Goal: Task Accomplishment & Management: Complete application form

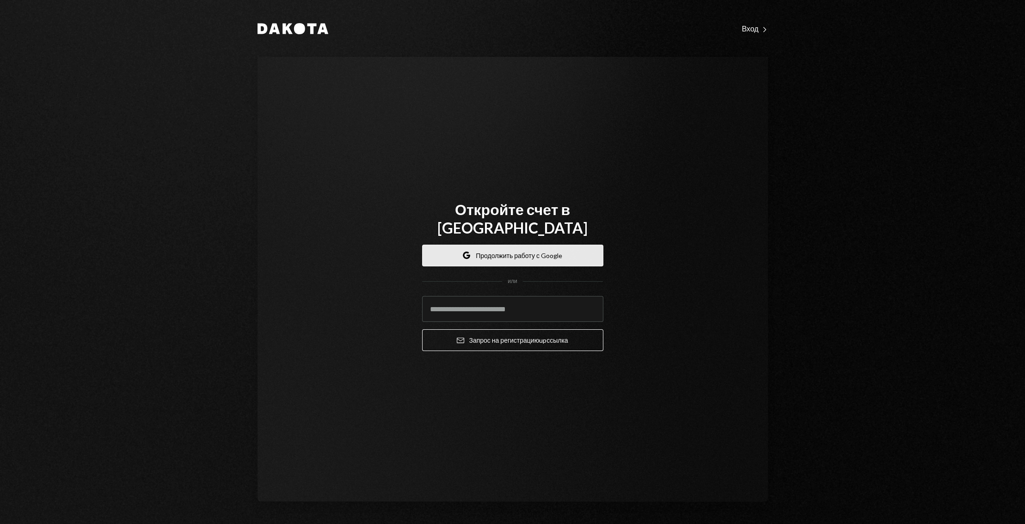
click at [517, 251] on ya-tr-span "Продолжить работу с Google" at bounding box center [519, 256] width 86 height 10
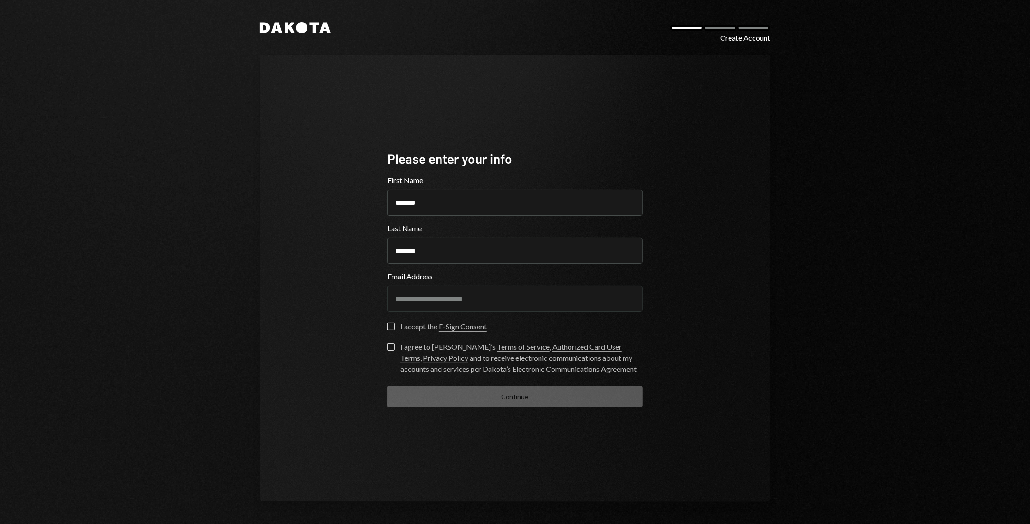
click at [394, 325] on button "I accept the E-Sign Consent" at bounding box center [391, 326] width 7 height 7
click at [390, 347] on button "I agree to [PERSON_NAME]’s Terms of Service , Authorized Card User Terms , Priv…" at bounding box center [391, 346] width 7 height 7
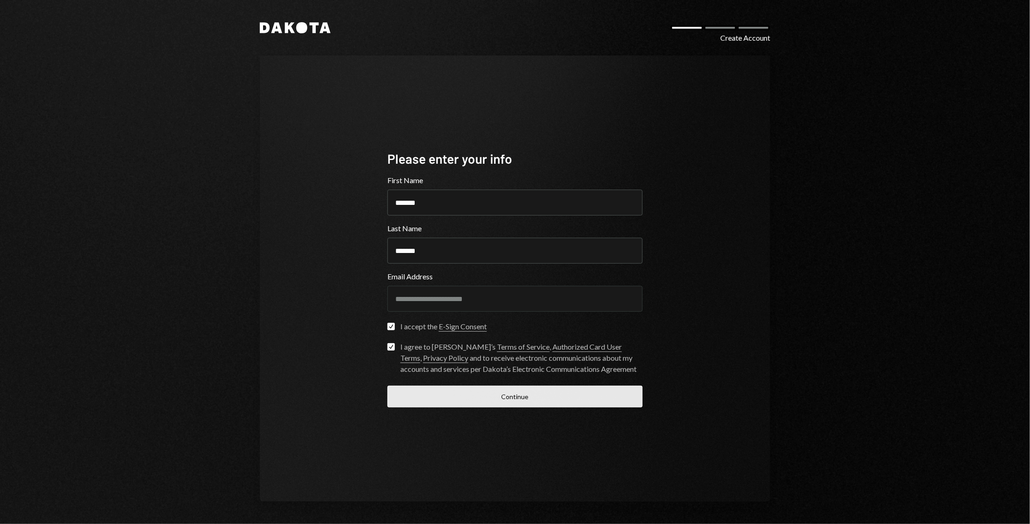
click at [499, 389] on button "Continue" at bounding box center [515, 397] width 255 height 22
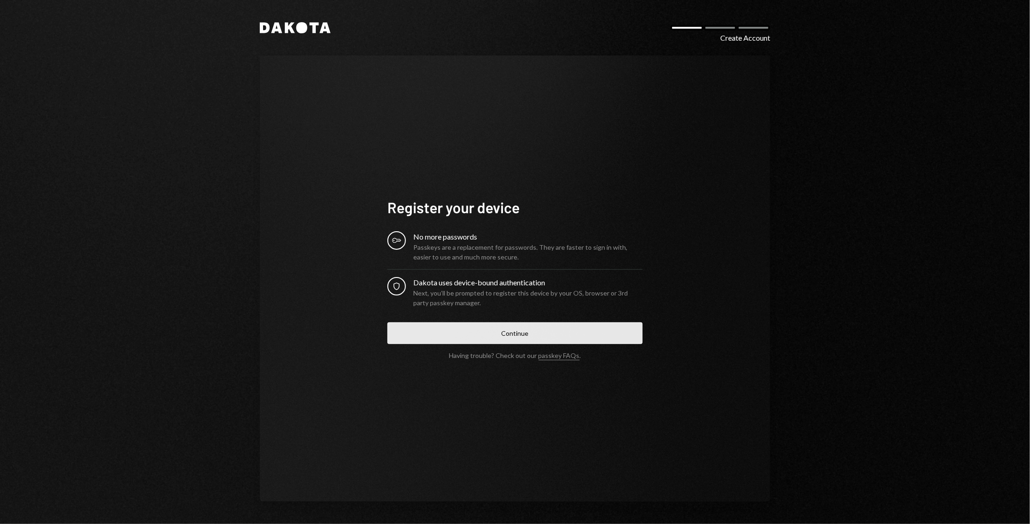
click at [503, 335] on button "Continue" at bounding box center [515, 333] width 255 height 22
